Goal: Information Seeking & Learning: Check status

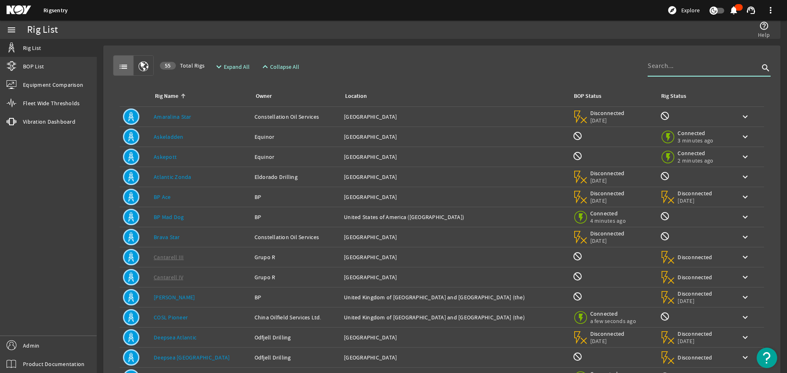
click at [691, 67] on input at bounding box center [703, 66] width 111 height 10
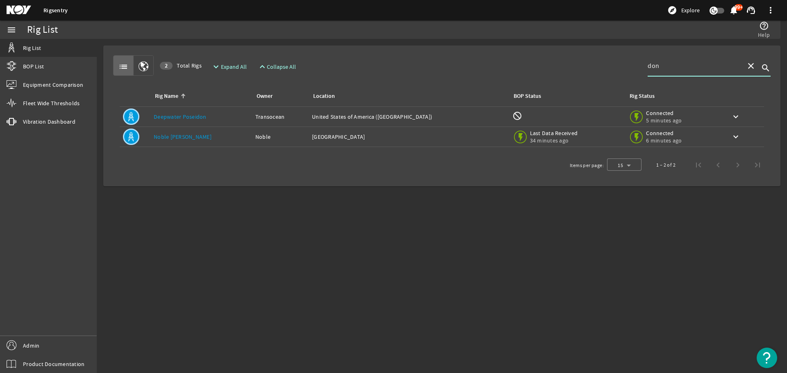
type input "don"
click at [354, 134] on div "Location: [GEOGRAPHIC_DATA]" at bounding box center [408, 137] width 193 height 8
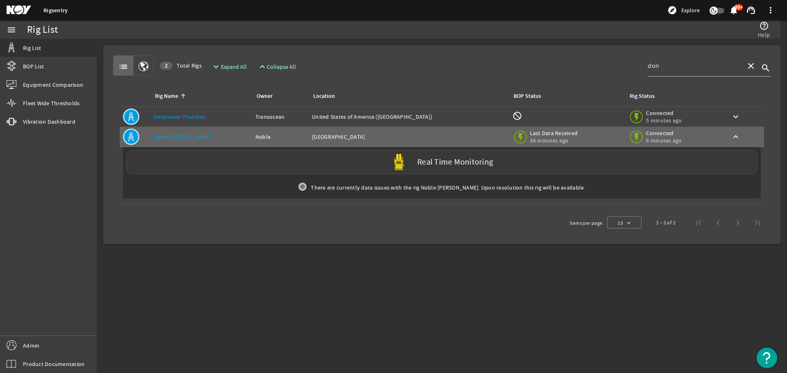
click at [349, 168] on div "Real Time Monitoring" at bounding box center [441, 162] width 631 height 24
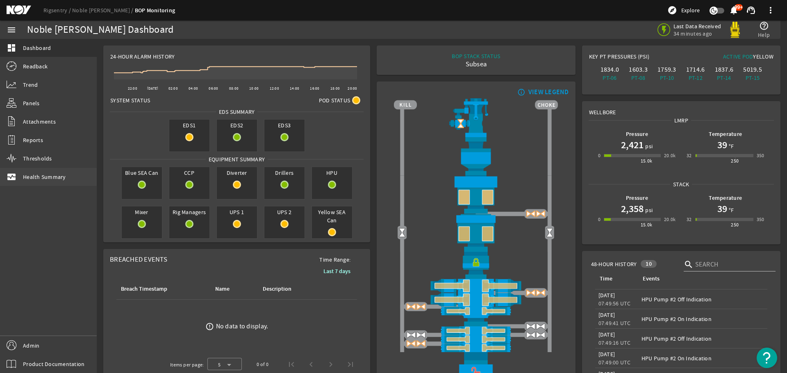
click at [44, 181] on link "monitor_heart Health Summary" at bounding box center [48, 177] width 97 height 18
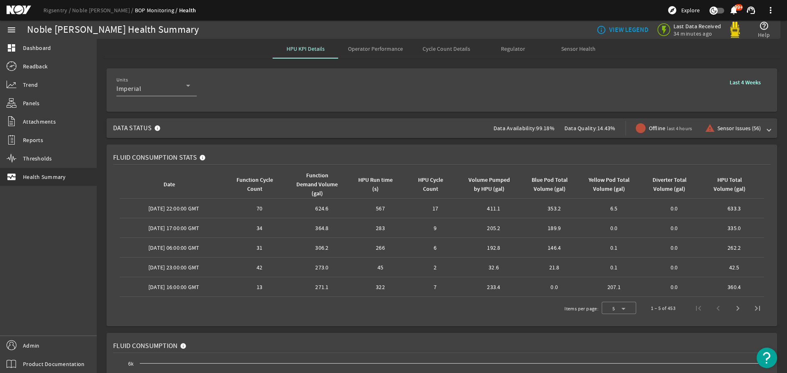
click at [767, 130] on span at bounding box center [768, 128] width 3 height 8
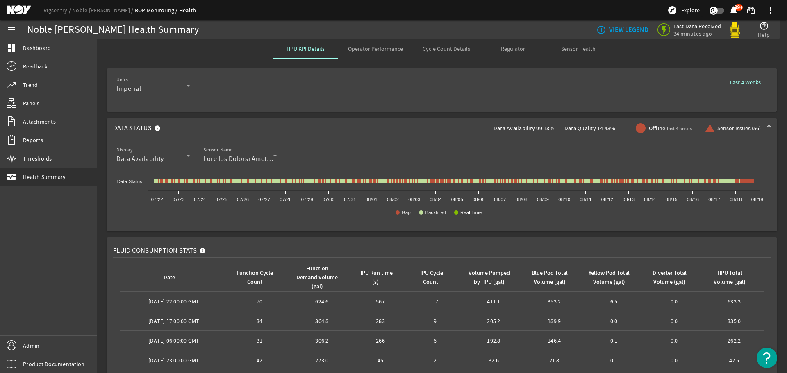
click at [767, 130] on span at bounding box center [768, 128] width 3 height 8
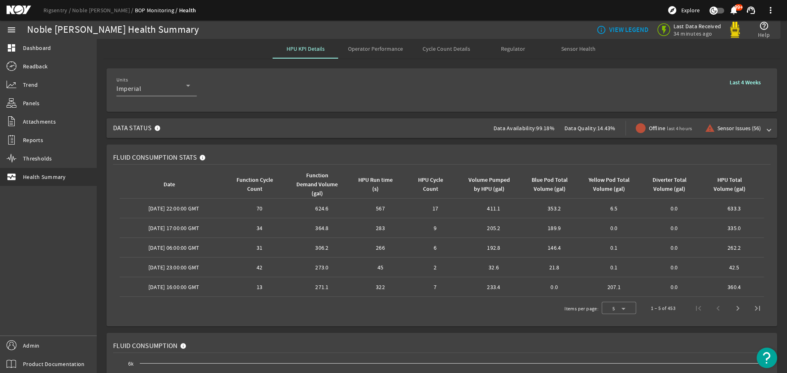
click at [767, 130] on span at bounding box center [768, 128] width 3 height 8
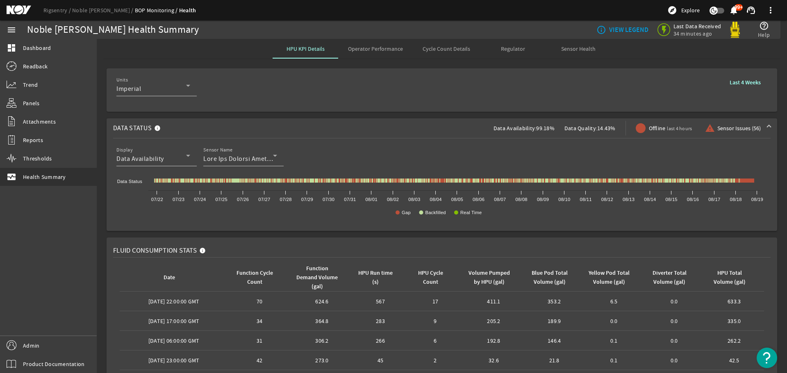
click at [767, 130] on span at bounding box center [768, 128] width 3 height 8
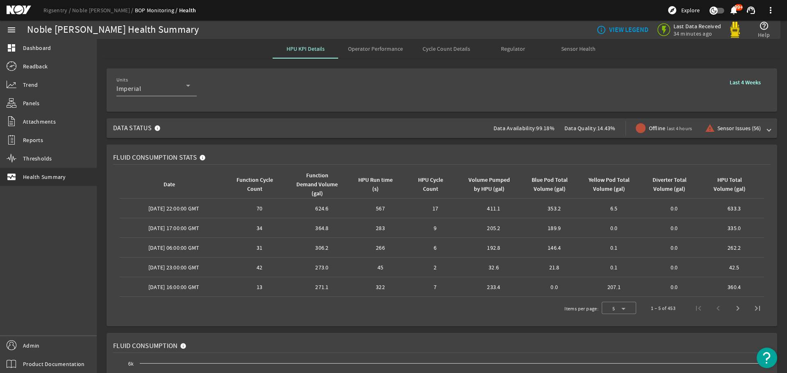
click at [767, 130] on span at bounding box center [768, 128] width 3 height 8
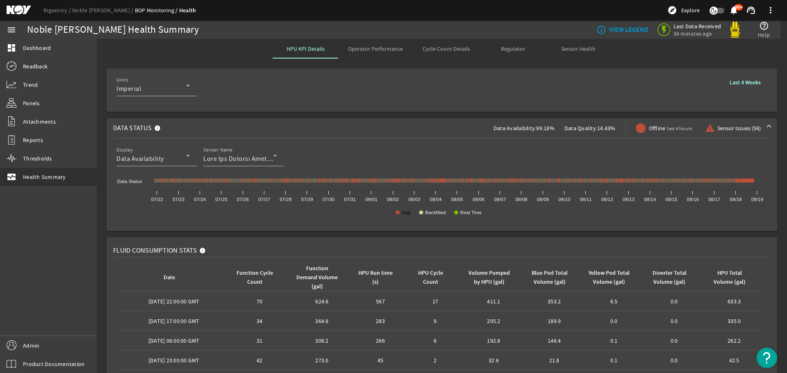
click at [407, 213] on text "Gap" at bounding box center [406, 212] width 9 height 5
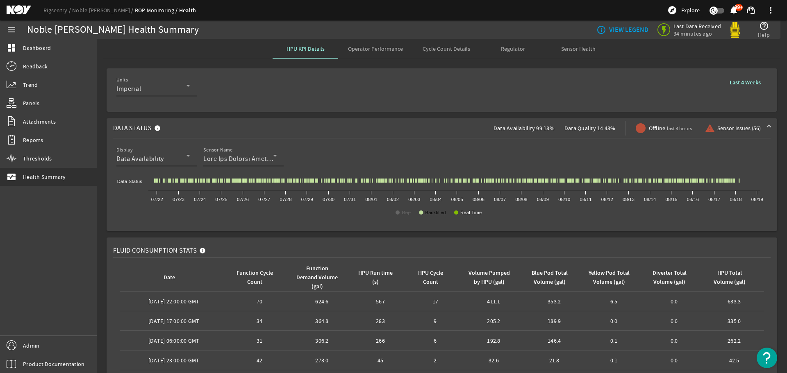
click at [432, 212] on text "Backfilled" at bounding box center [435, 212] width 20 height 5
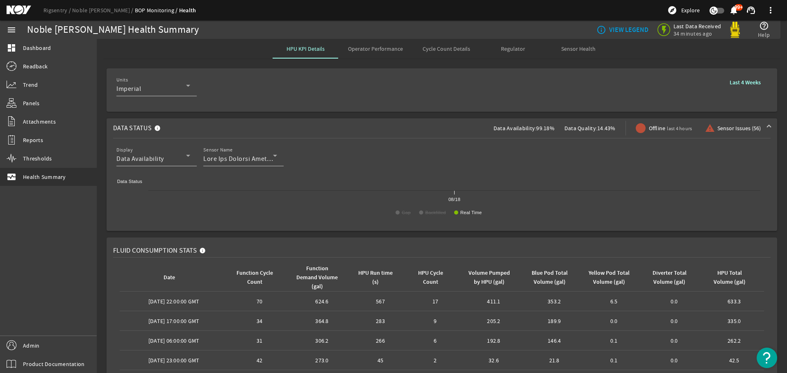
click at [438, 208] on rect at bounding box center [438, 199] width 651 height 49
click at [432, 214] on text "Backfilled" at bounding box center [435, 212] width 20 height 5
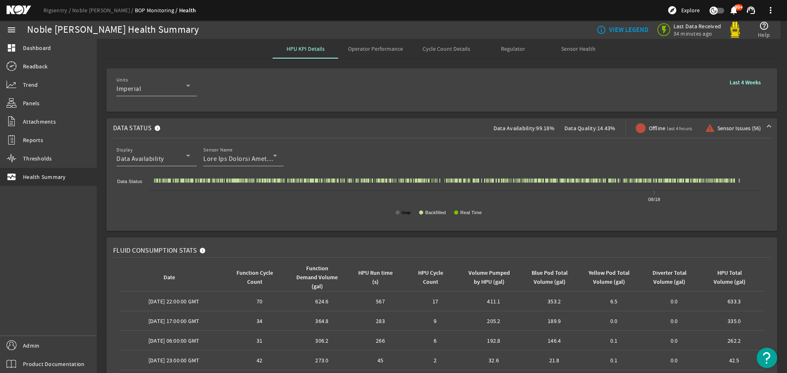
click at [407, 212] on text "Gap" at bounding box center [406, 212] width 9 height 5
